Goal: Obtain resource: Obtain resource

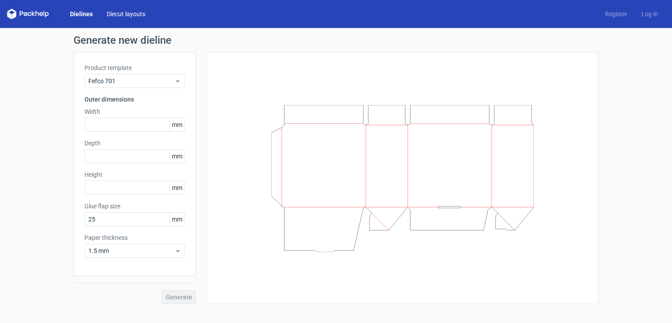
click at [117, 16] on link "Diecut layouts" at bounding box center [126, 14] width 53 height 9
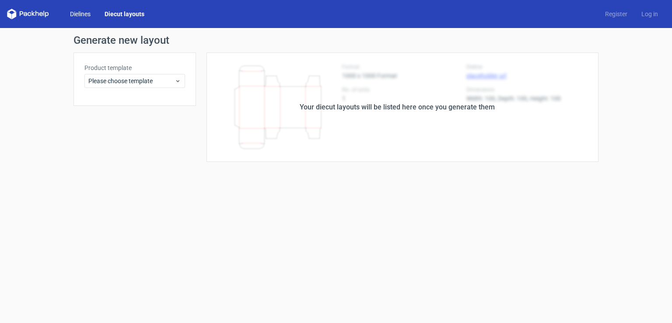
click at [84, 13] on link "Dielines" at bounding box center [80, 14] width 35 height 9
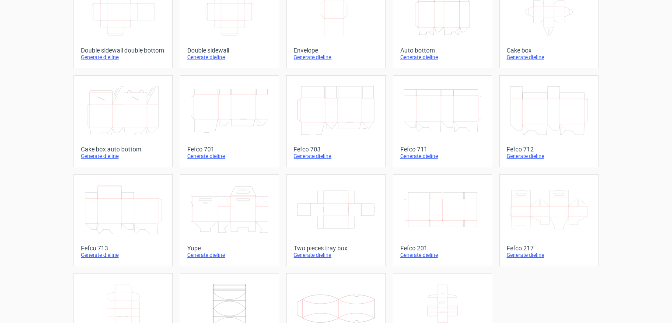
scroll to position [219, 0]
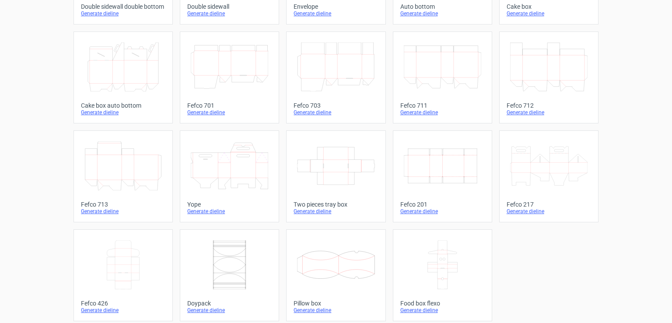
click at [449, 174] on icon "Width Depth Height" at bounding box center [442, 165] width 77 height 49
